Goal: Communication & Community: Answer question/provide support

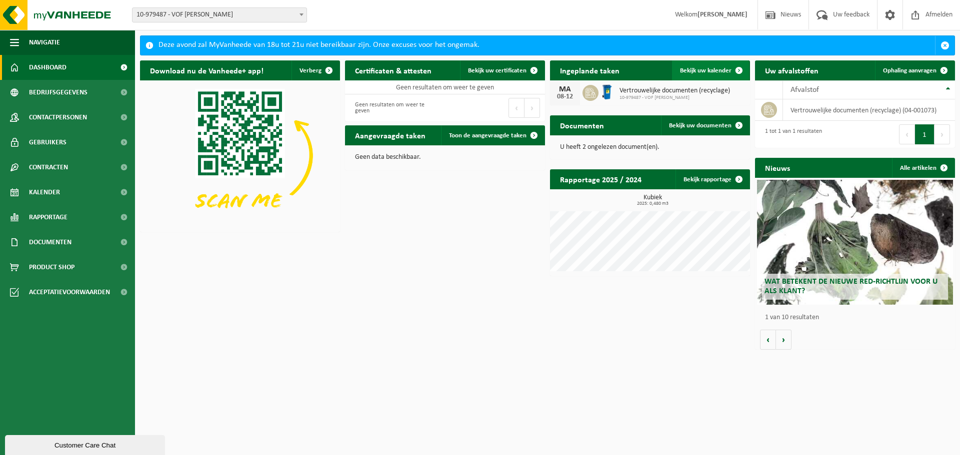
click at [734, 66] on span at bounding box center [739, 70] width 20 height 20
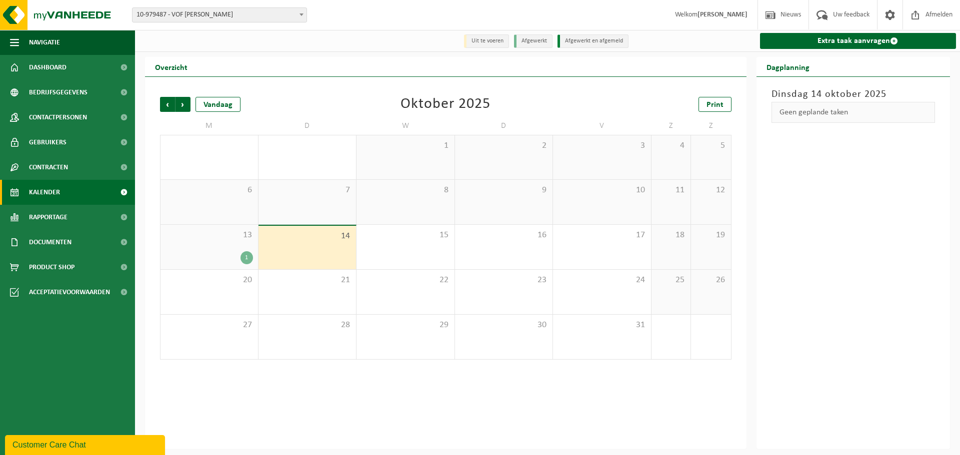
click at [243, 257] on div "1" at bounding box center [246, 257] width 12 height 13
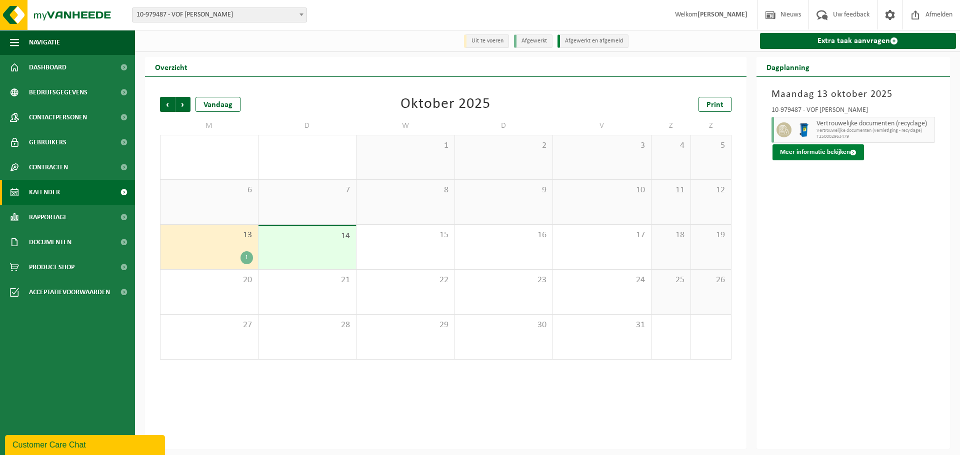
click at [820, 152] on button "Meer informatie bekijken" at bounding box center [817, 152] width 91 height 16
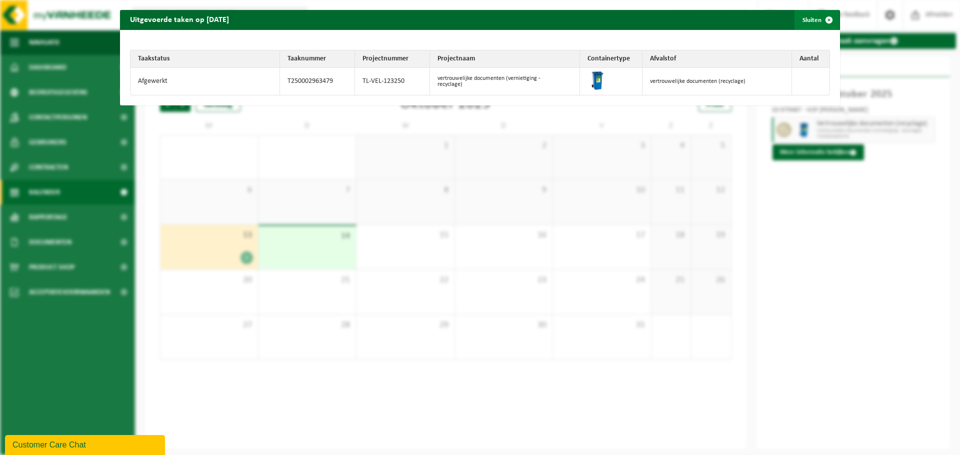
click at [820, 22] on span "button" at bounding box center [829, 20] width 20 height 20
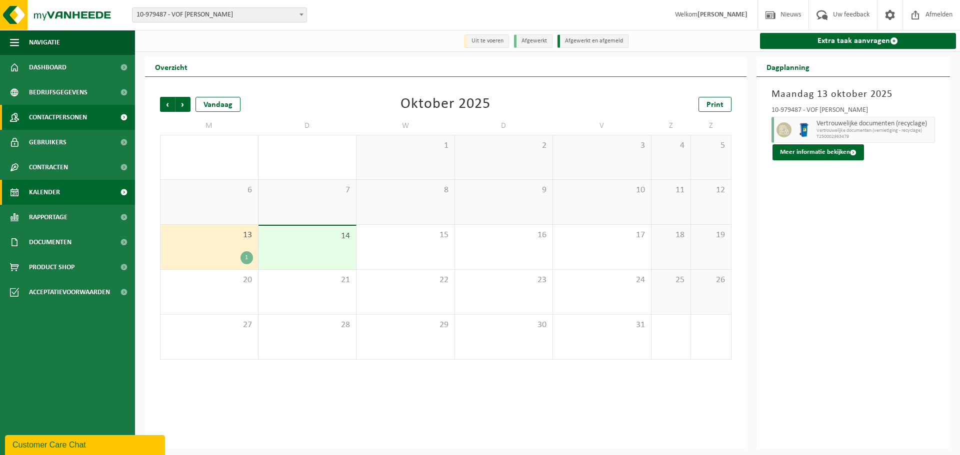
click at [61, 119] on span "Contactpersonen" at bounding box center [58, 117] width 58 height 25
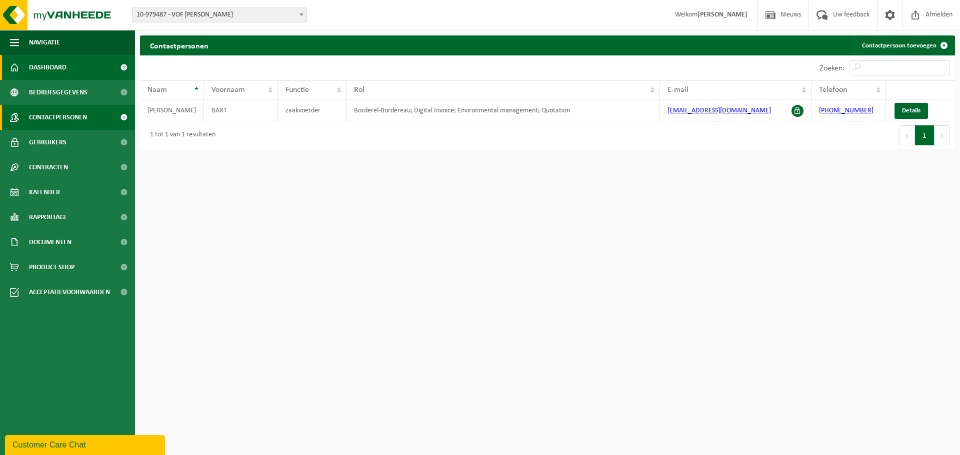
click at [67, 65] on link "Dashboard" at bounding box center [67, 67] width 135 height 25
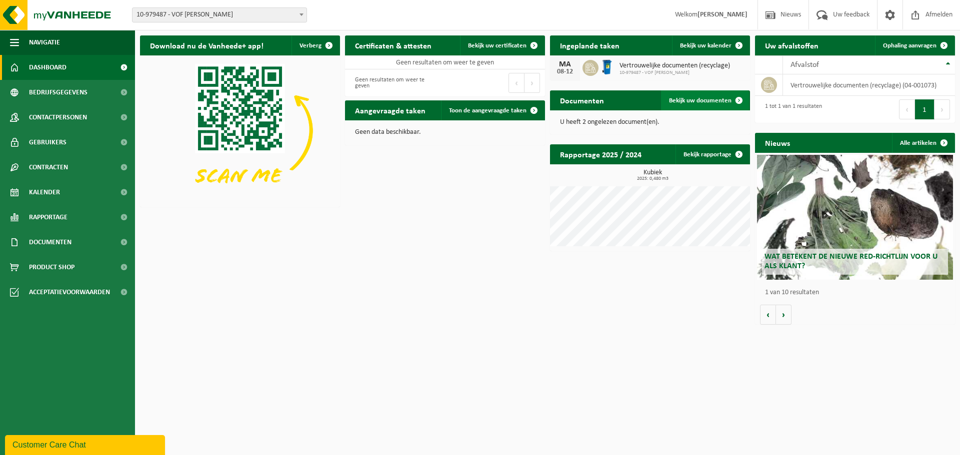
click at [732, 99] on span at bounding box center [739, 100] width 20 height 20
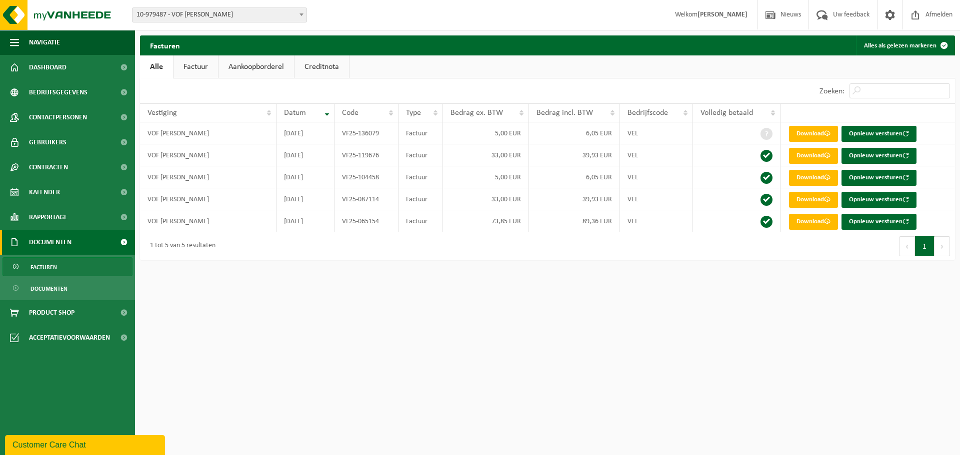
click at [82, 442] on div "Customer Care Chat" at bounding box center [84, 445] width 145 height 12
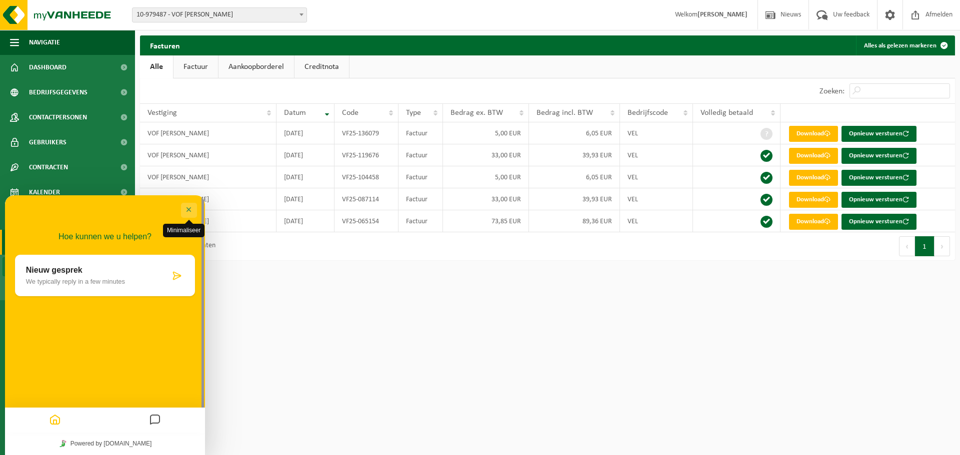
click at [191, 205] on button "Minimaliseer" at bounding box center [189, 210] width 16 height 15
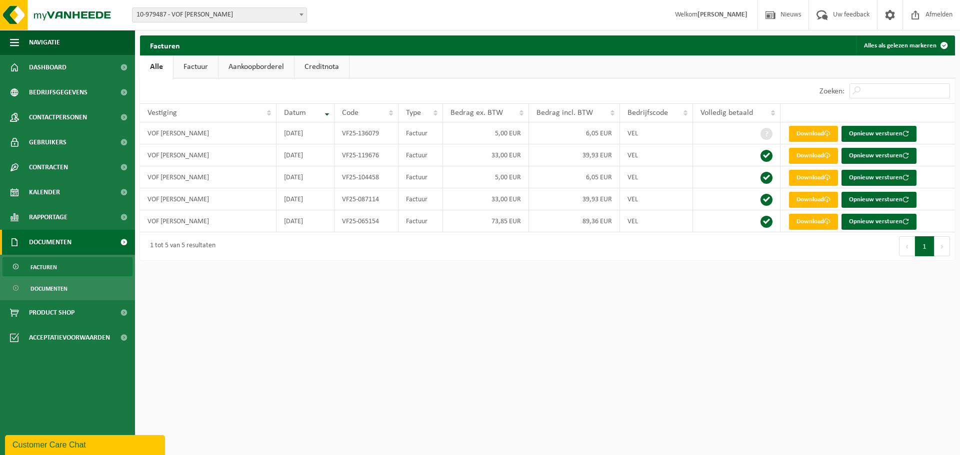
click at [56, 447] on div "Customer Care Chat" at bounding box center [84, 445] width 145 height 12
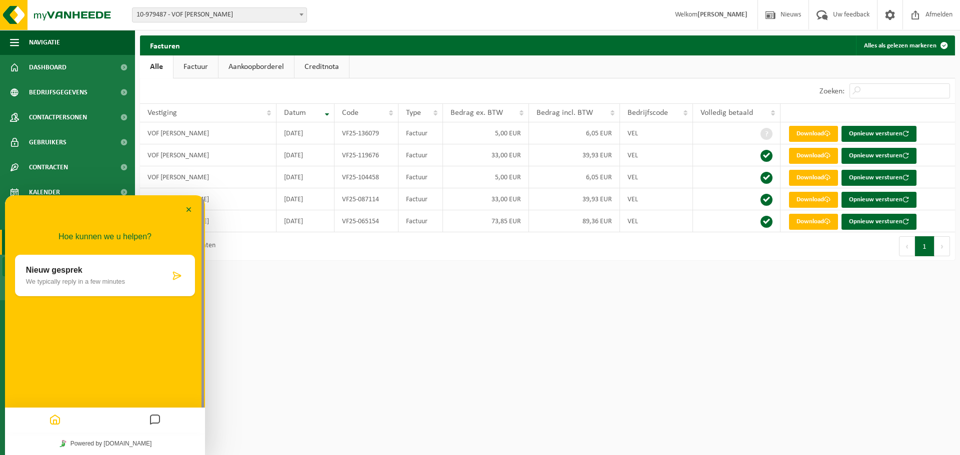
click at [71, 273] on p "Nieuw gesprek" at bounding box center [98, 270] width 144 height 9
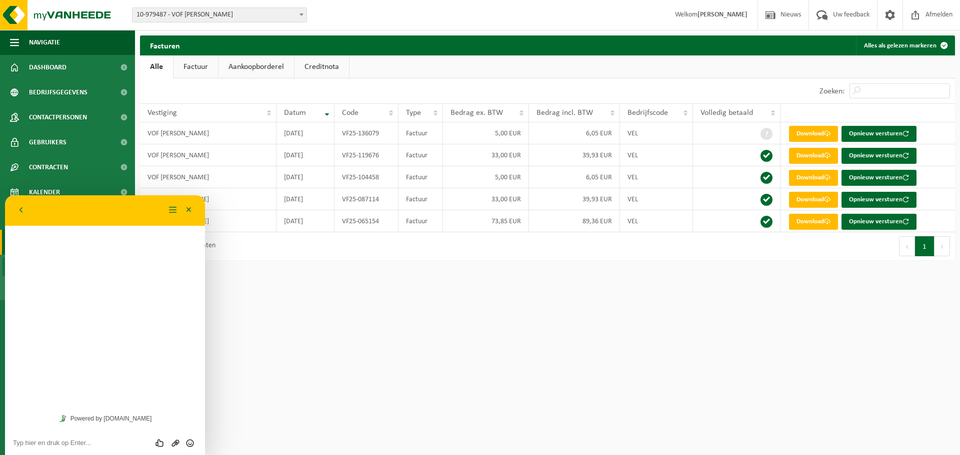
click at [72, 255] on div "Hoe kunnen we u helpen? Nieuw gesprek We typically reply in a few minutes" at bounding box center [105, 301] width 200 height 212
click at [50, 244] on div "Hoe kunnen we u helpen? Nieuw gesprek We typically reply in a few minutes" at bounding box center [105, 301] width 200 height 212
click at [67, 331] on div "Hoe kunnen we u helpen? Nieuw gesprek We typically reply in a few minutes" at bounding box center [105, 301] width 200 height 212
click at [45, 446] on textarea at bounding box center [105, 443] width 184 height 8
click at [106, 434] on textarea "Goedemorgen, gisteren was er ophaling voorzien maar niemand is langsgeweest om …" at bounding box center [105, 436] width 184 height 22
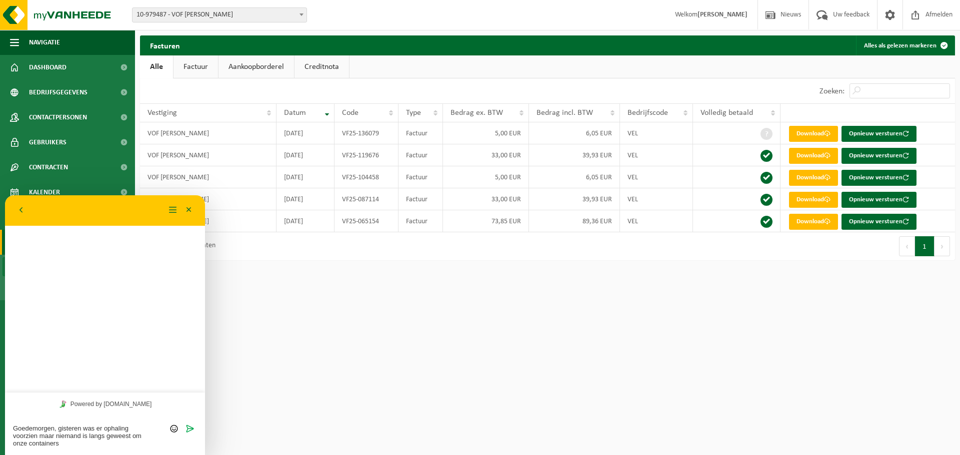
click at [62, 445] on textarea "Goedemorgen, gisteren was er ophaling voorzien maar niemand is langs geweest om…" at bounding box center [105, 436] width 184 height 22
type textarea "Goedemorgen, gisteren was er ophaling voorzien maar niemand is langs geweest om…"
click at [188, 430] on icon "Verzenden" at bounding box center [189, 428] width 9 height 9
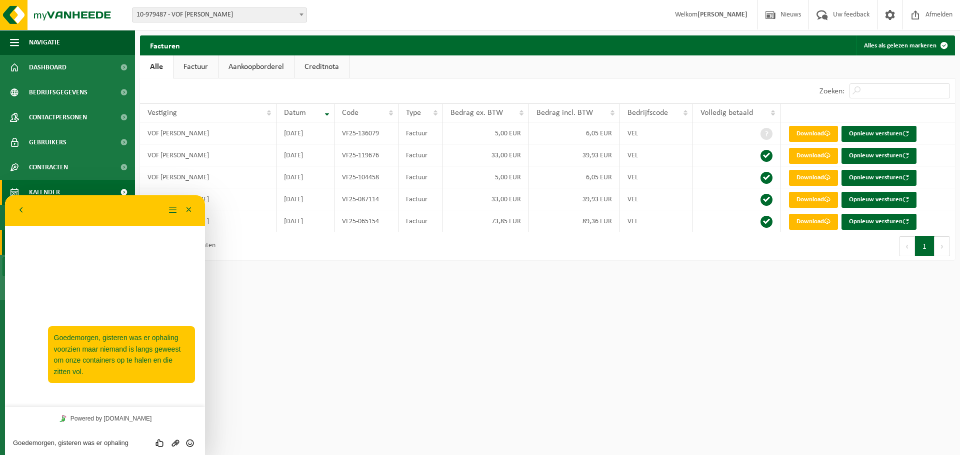
click at [82, 186] on link "Kalender" at bounding box center [67, 192] width 135 height 25
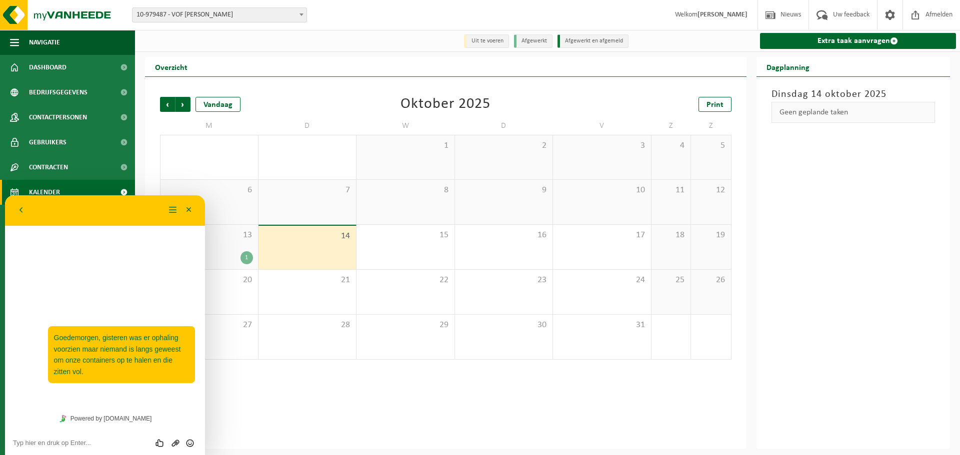
click at [240, 254] on div "1" at bounding box center [208, 257] width 87 height 13
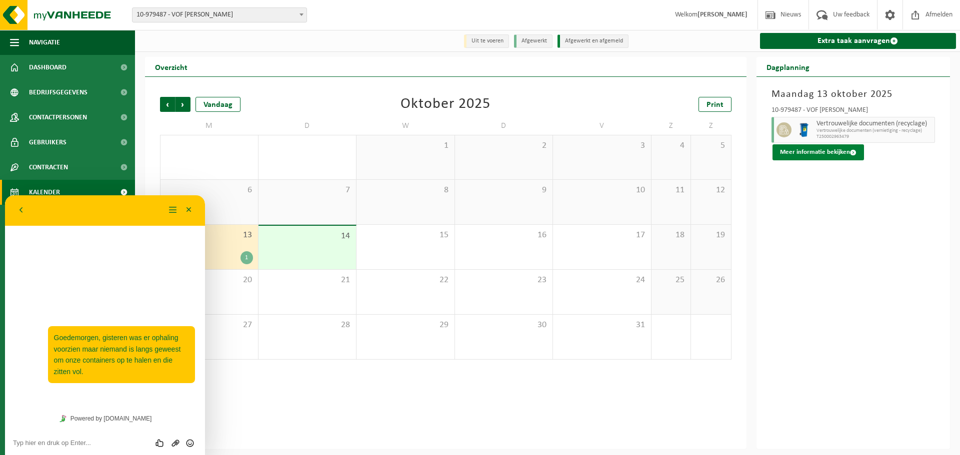
click at [837, 151] on button "Meer informatie bekijken" at bounding box center [817, 152] width 91 height 16
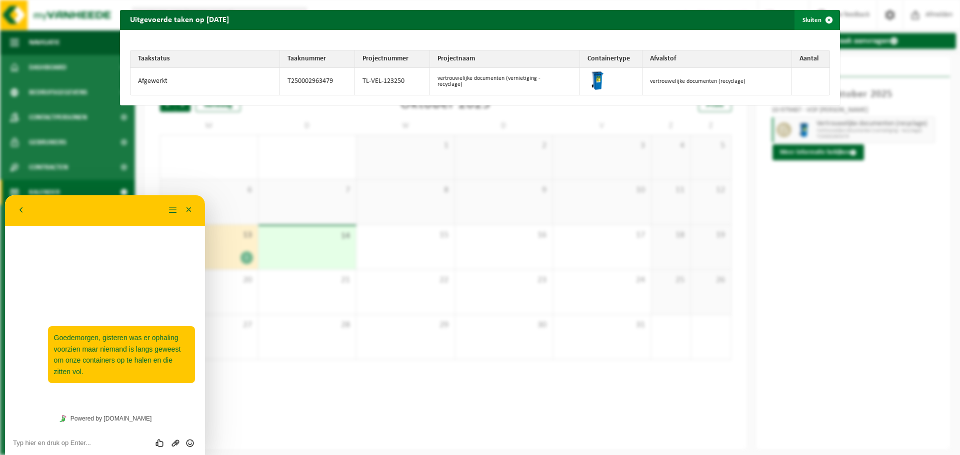
click at [821, 18] on span "button" at bounding box center [829, 20] width 20 height 20
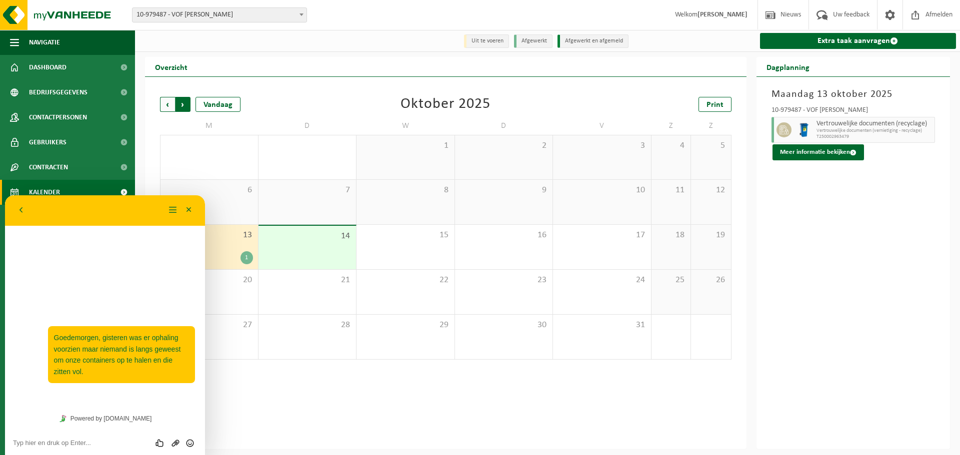
click at [171, 102] on span "Vorige" at bounding box center [167, 104] width 15 height 15
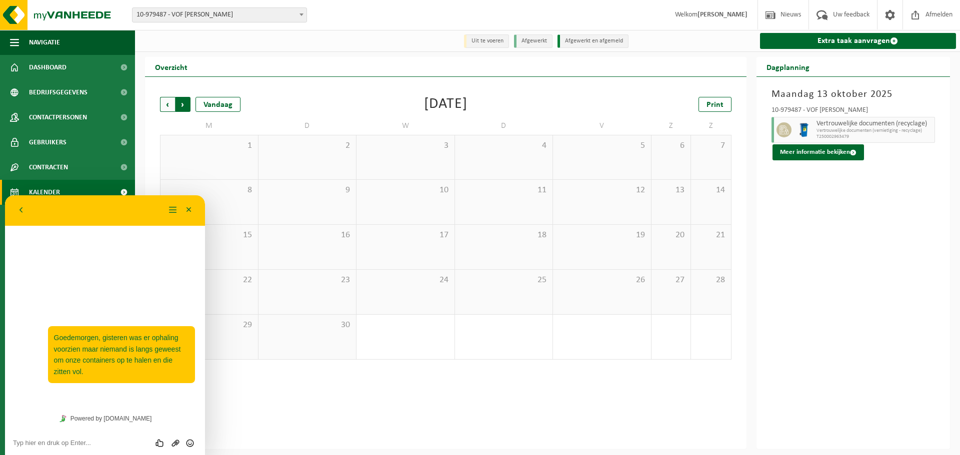
click at [166, 104] on span "Vorige" at bounding box center [167, 104] width 15 height 15
click at [541, 303] on div "1" at bounding box center [541, 302] width 12 height 13
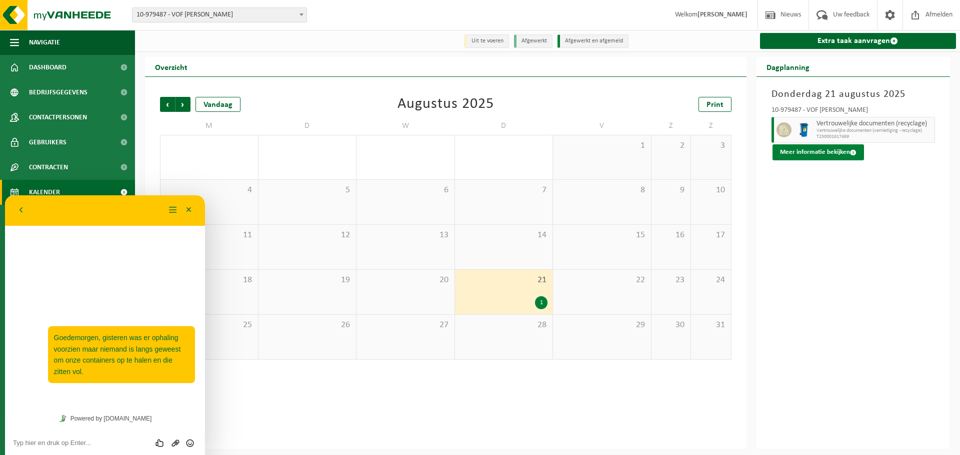
click at [825, 152] on button "Meer informatie bekijken" at bounding box center [817, 152] width 91 height 16
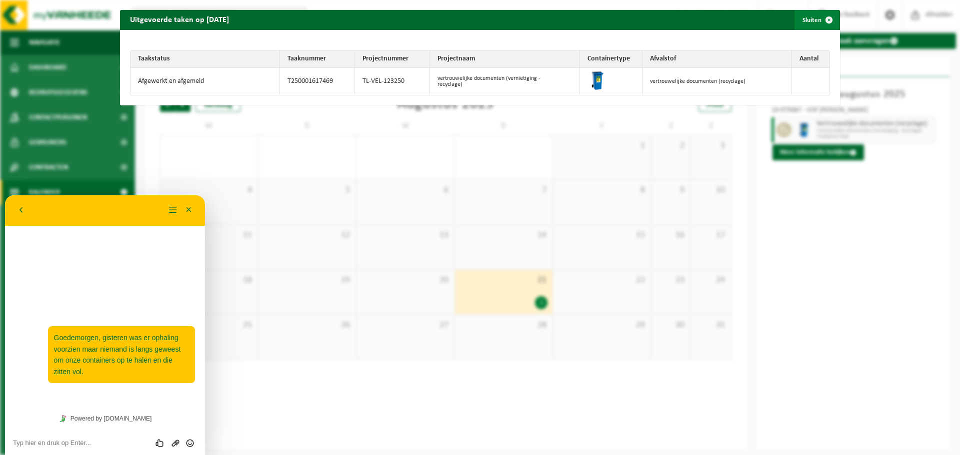
click at [820, 19] on span "button" at bounding box center [829, 20] width 20 height 20
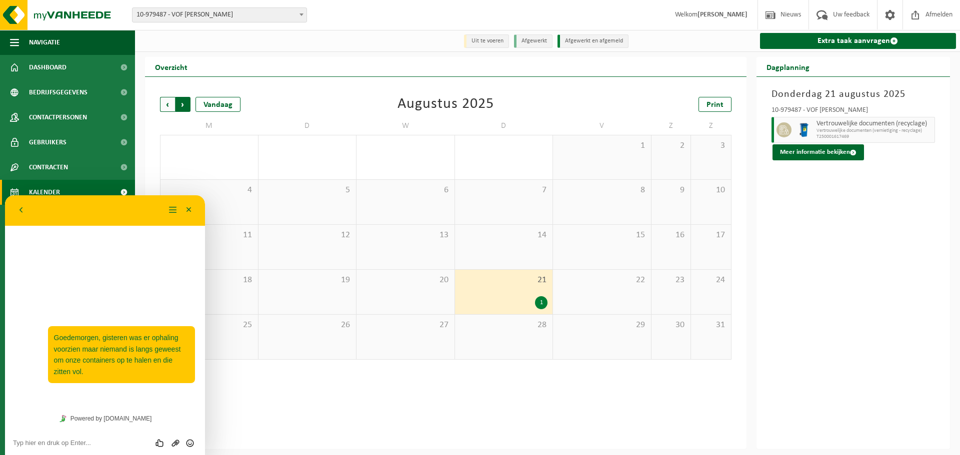
click at [162, 105] on span "Vorige" at bounding box center [167, 104] width 15 height 15
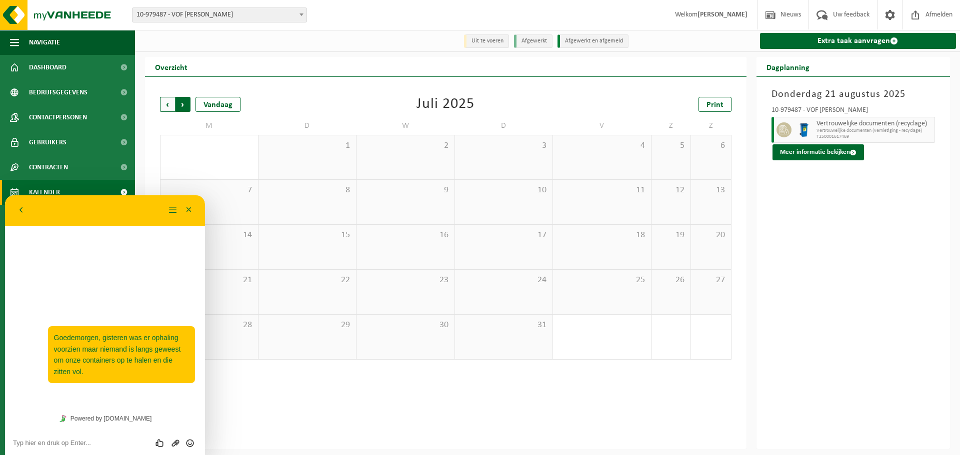
click at [167, 104] on span "Vorige" at bounding box center [167, 104] width 15 height 15
click at [179, 101] on span "Volgende" at bounding box center [182, 104] width 15 height 15
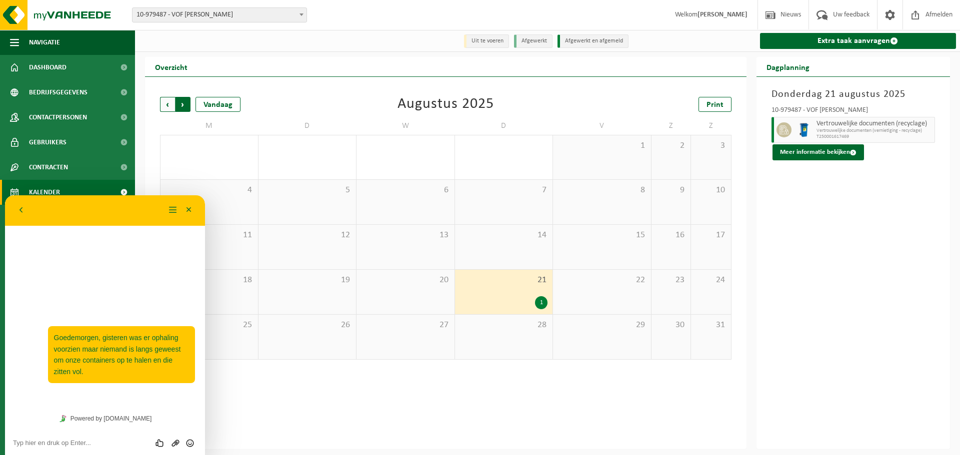
click at [169, 101] on span "Vorige" at bounding box center [167, 104] width 15 height 15
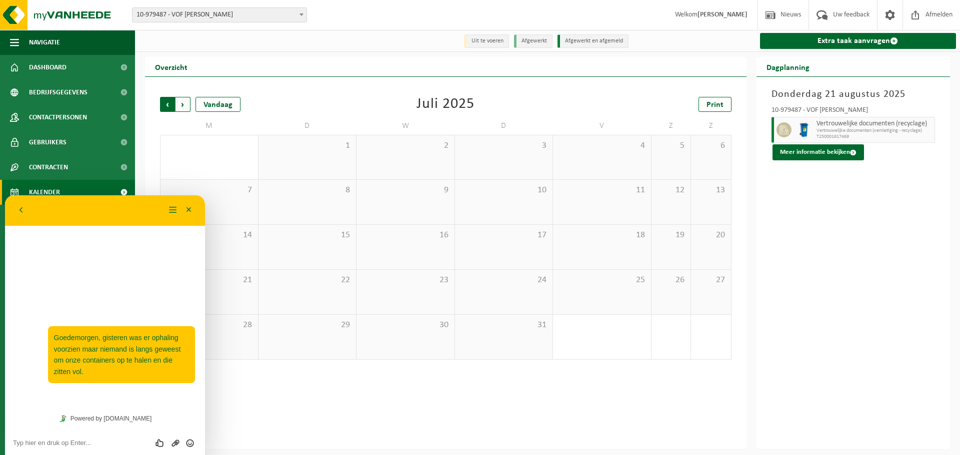
click at [184, 104] on span "Volgende" at bounding box center [182, 104] width 15 height 15
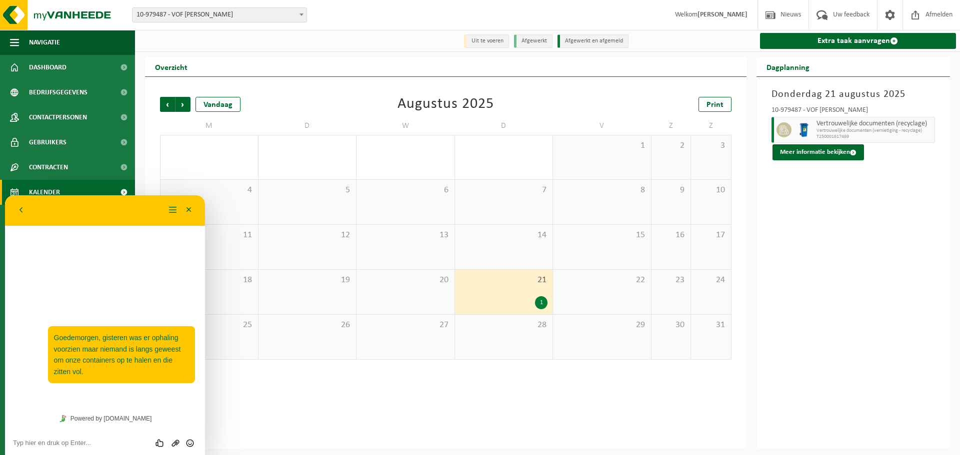
click at [184, 104] on span "Volgende" at bounding box center [182, 104] width 15 height 15
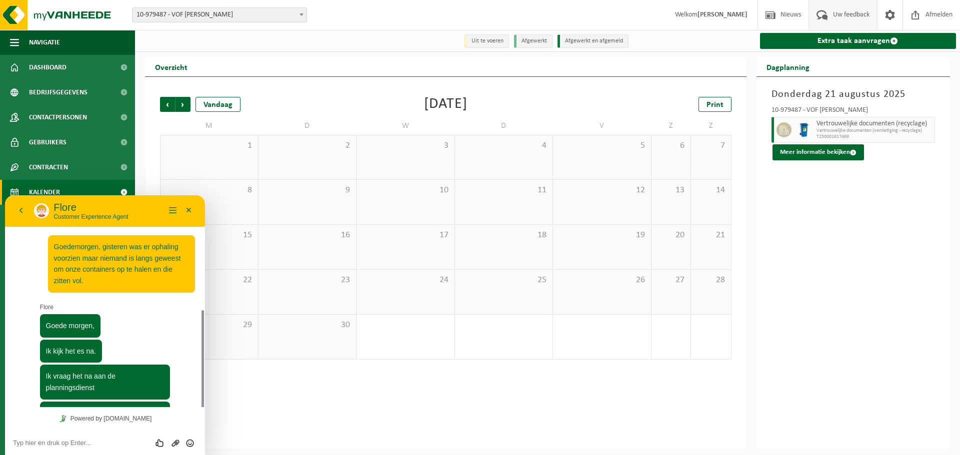
scroll to position [65, 0]
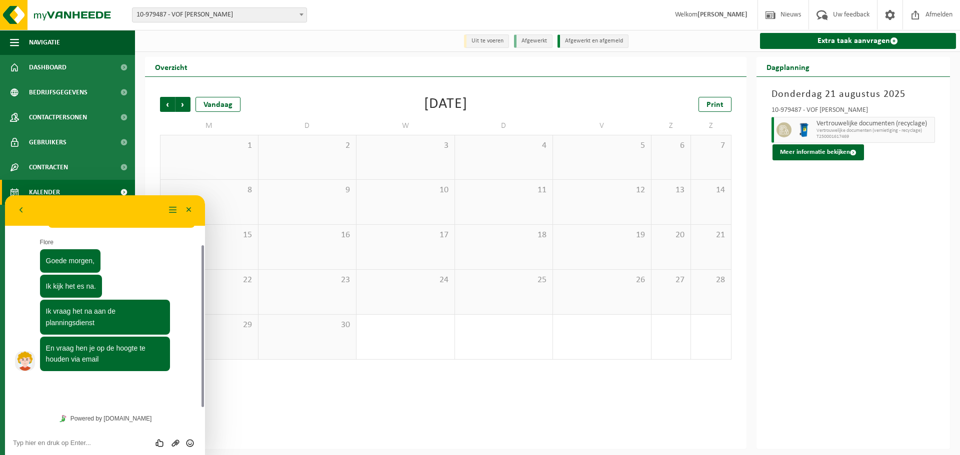
click at [79, 445] on textarea at bounding box center [105, 443] width 184 height 8
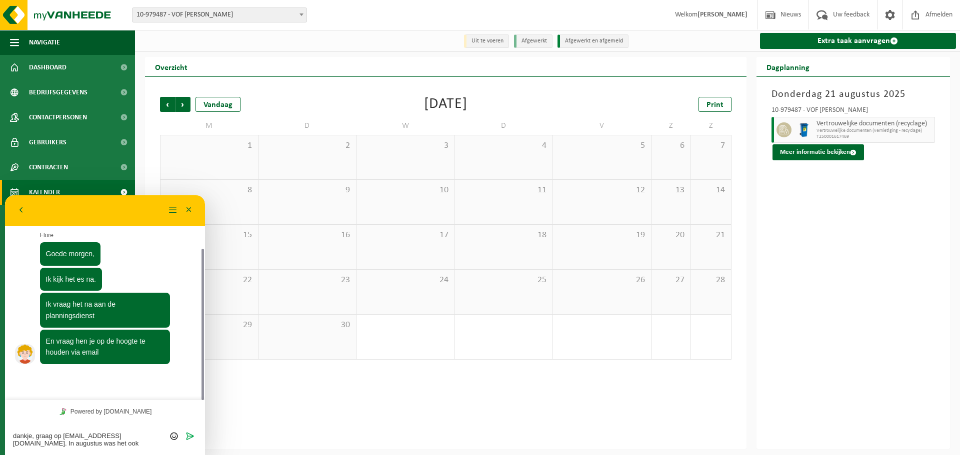
click at [95, 443] on textarea "dankje, graag op [EMAIL_ADDRESS][DOMAIN_NAME]. In augustus was het ook foutgelo…" at bounding box center [105, 439] width 184 height 15
click at [122, 441] on textarea "dankje, graag op [EMAIL_ADDRESS][DOMAIN_NAME]. In augustus was het ook fout gel…" at bounding box center [105, 439] width 184 height 15
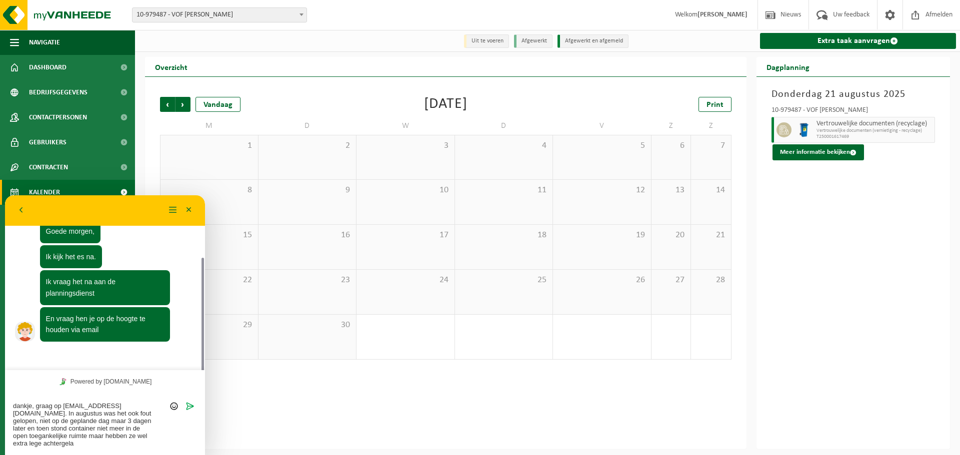
scroll to position [0, 0]
click at [122, 414] on textarea "dankje, graag op [EMAIL_ADDRESS][DOMAIN_NAME]. In augustus was het ook fout gel…" at bounding box center [105, 424] width 184 height 45
click at [134, 412] on textarea "dankje, graag op [EMAIL_ADDRESS][DOMAIN_NAME]. In augustus was het ook fout gel…" at bounding box center [105, 424] width 184 height 45
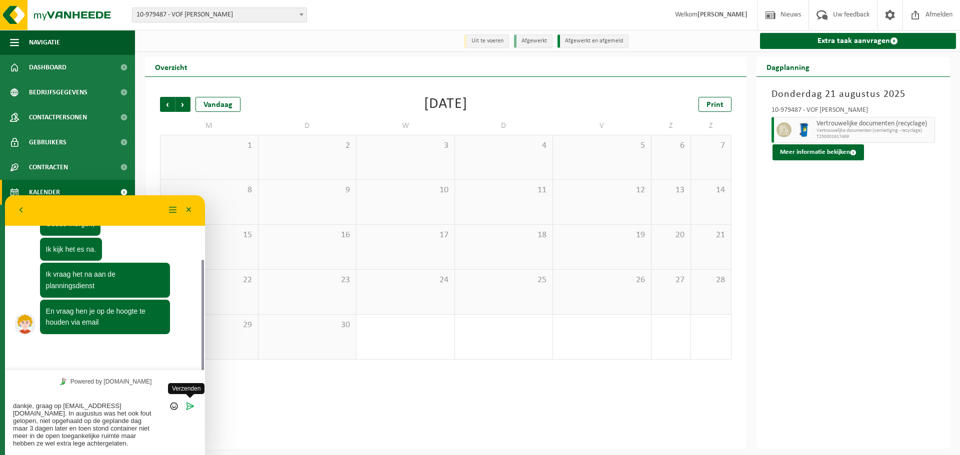
type textarea "dankje, graag op [EMAIL_ADDRESS][DOMAIN_NAME]. In augustus was het ook fout gel…"
click at [191, 403] on icon "Verzenden" at bounding box center [189, 406] width 9 height 9
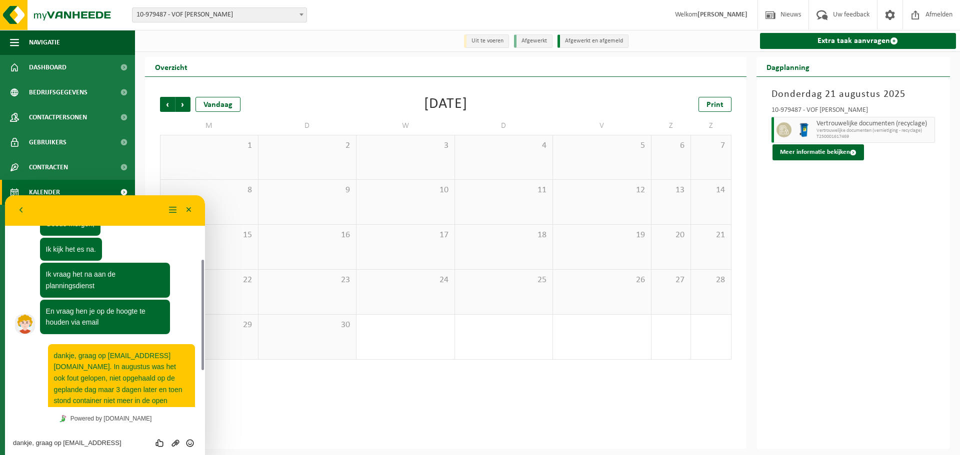
scroll to position [138, 0]
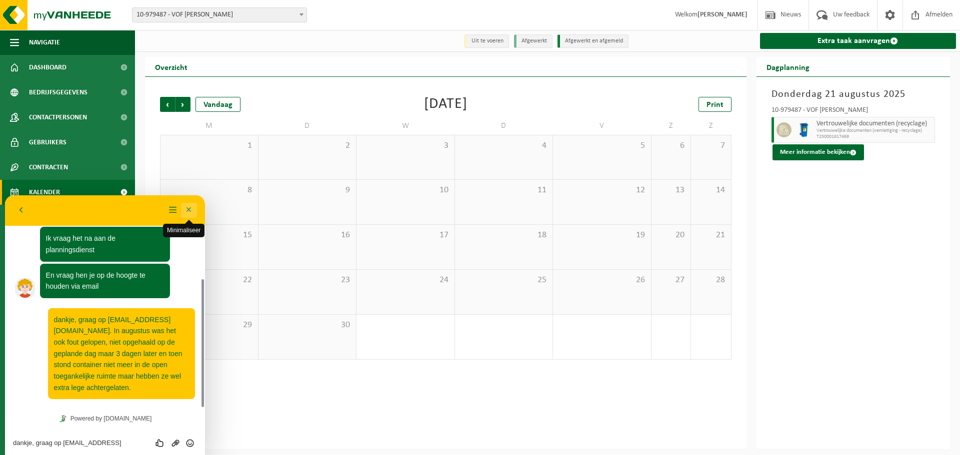
click at [186, 206] on button "Minimaliseer" at bounding box center [189, 210] width 16 height 15
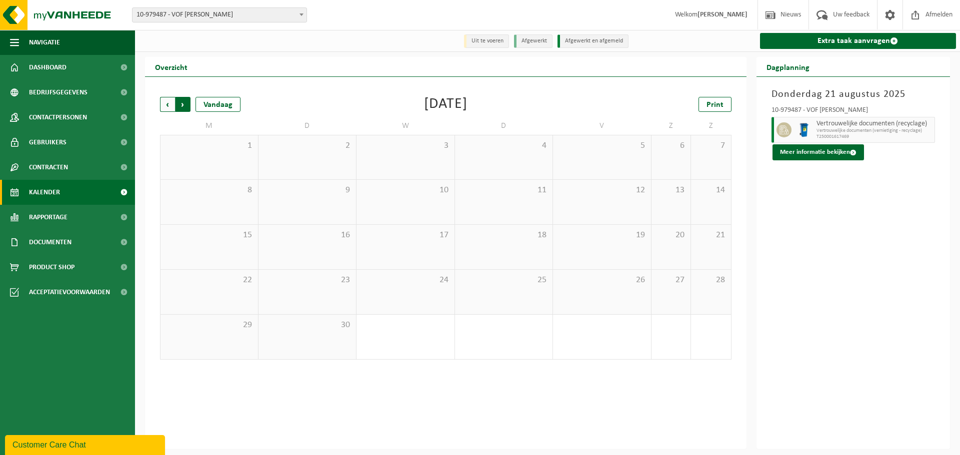
click at [168, 101] on span "Vorige" at bounding box center [167, 104] width 15 height 15
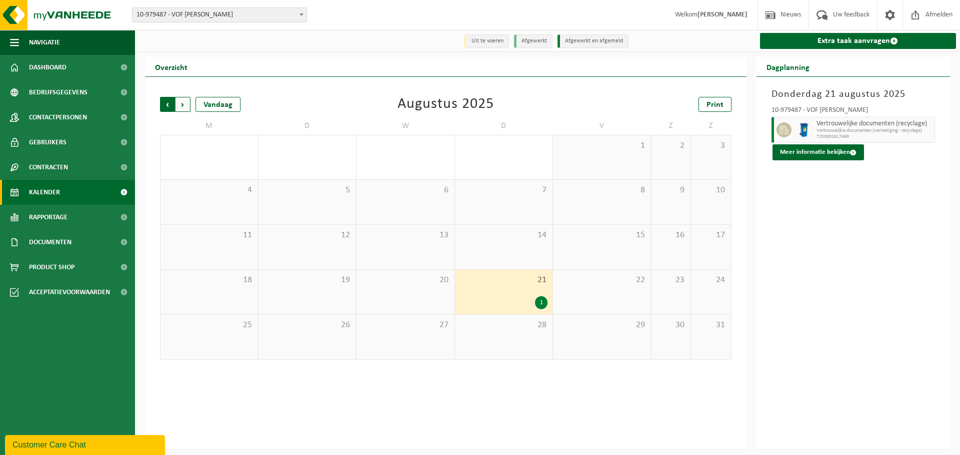
click at [180, 101] on span "Volgende" at bounding box center [182, 104] width 15 height 15
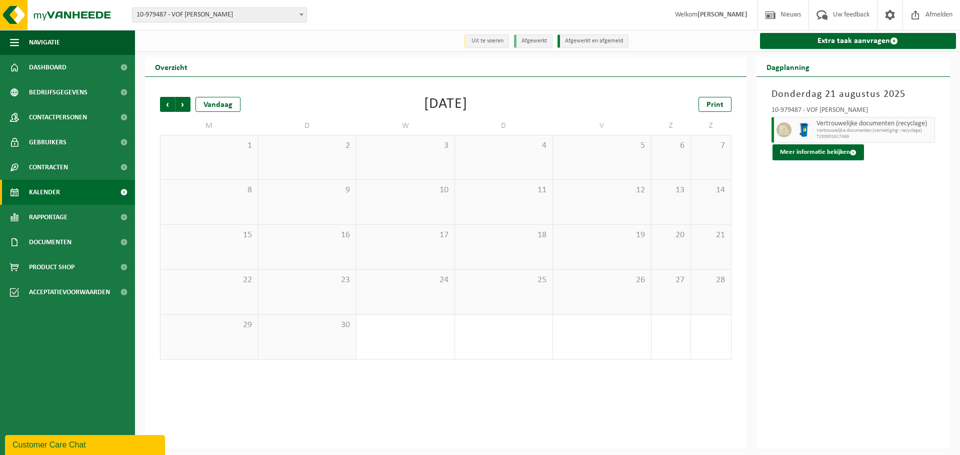
click at [180, 101] on span "Volgende" at bounding box center [182, 104] width 15 height 15
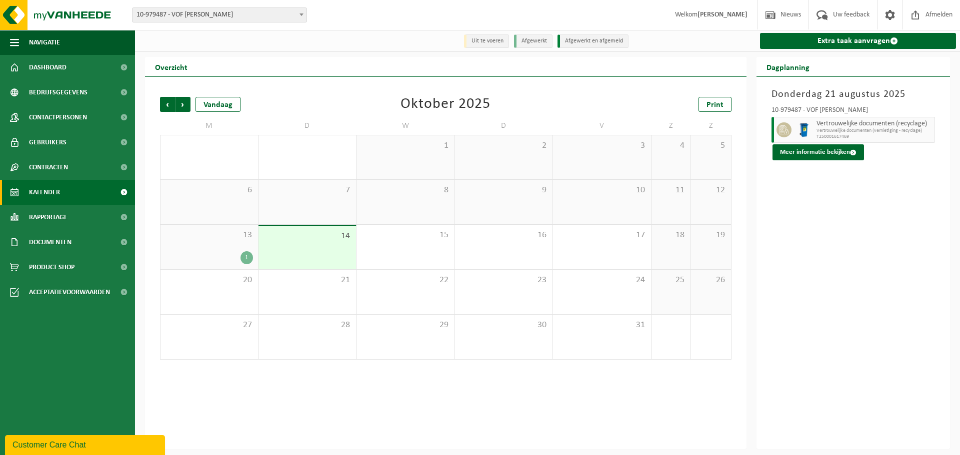
click at [180, 101] on span "Volgende" at bounding box center [182, 104] width 15 height 15
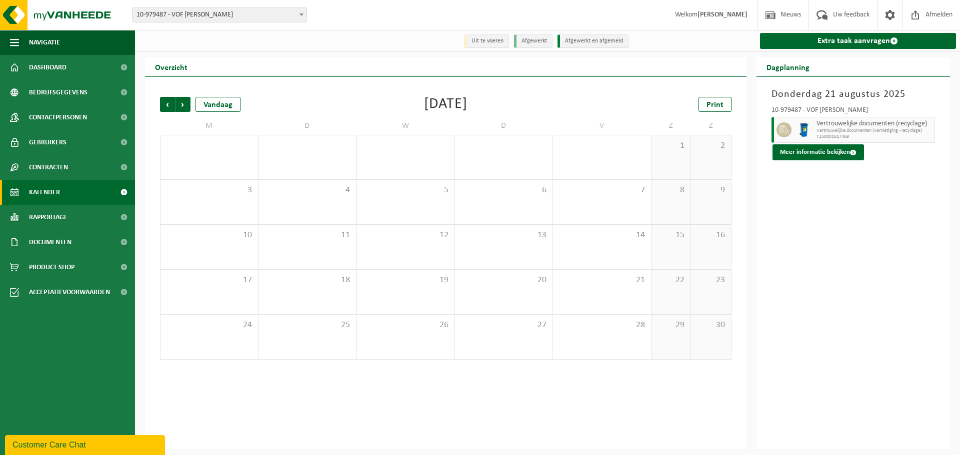
click at [180, 101] on span "Volgende" at bounding box center [182, 104] width 15 height 15
click at [167, 99] on span "Vorige" at bounding box center [167, 104] width 15 height 15
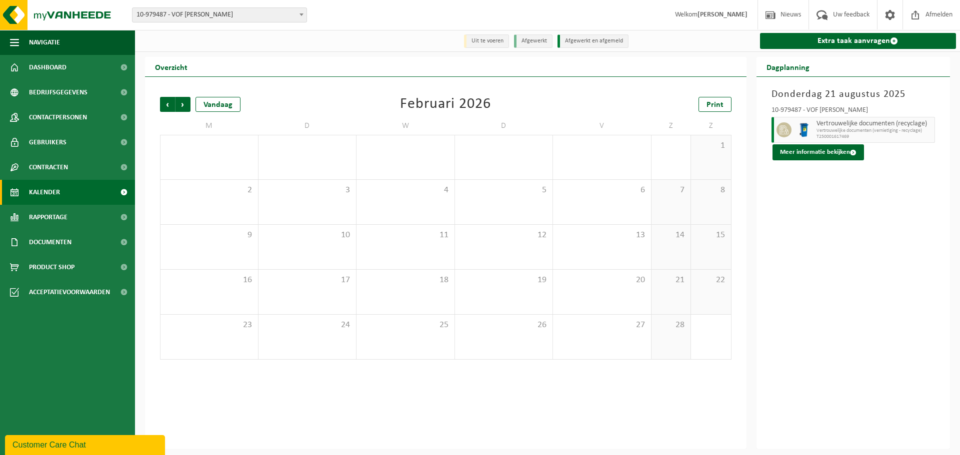
click at [167, 99] on span "Vorige" at bounding box center [167, 104] width 15 height 15
